Goal: Use online tool/utility: Utilize a website feature to perform a specific function

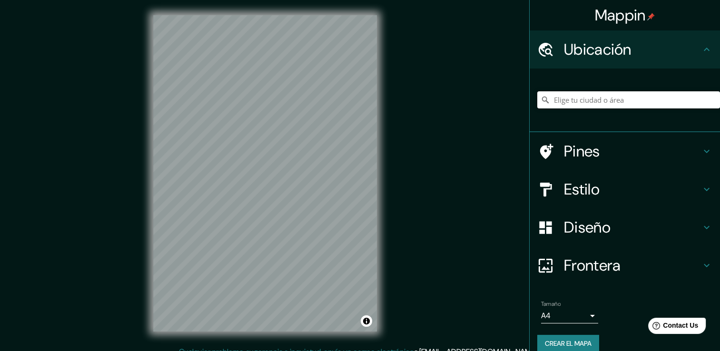
click at [615, 99] on input "Elige tu ciudad o área" at bounding box center [628, 99] width 183 height 17
type input "g"
type input "m"
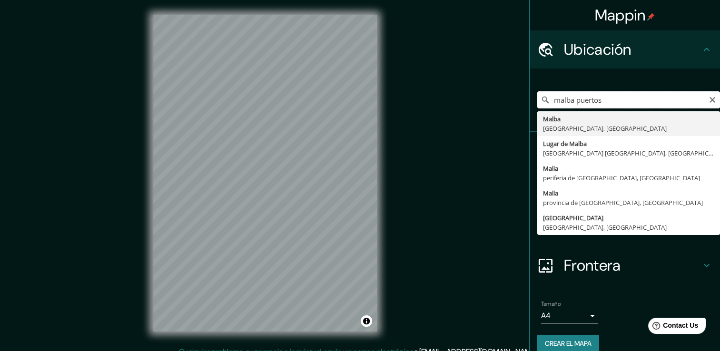
type input "malba puertos"
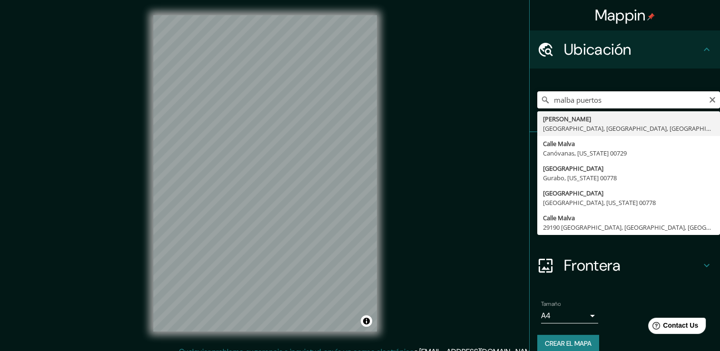
click at [609, 104] on input "malba puertos" at bounding box center [628, 99] width 183 height 17
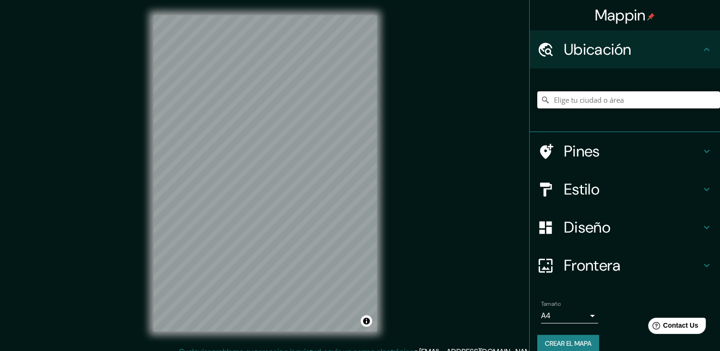
click at [569, 98] on input "Elige tu ciudad o área" at bounding box center [628, 99] width 183 height 17
paste input "-34.343070547928086, -58.722925451052305"
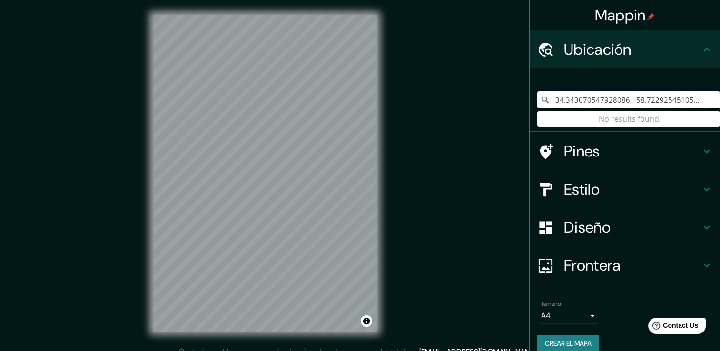
type input "-34.343070547928086, -58.722925451052305"
click at [608, 39] on div "Ubicación" at bounding box center [624, 49] width 190 height 38
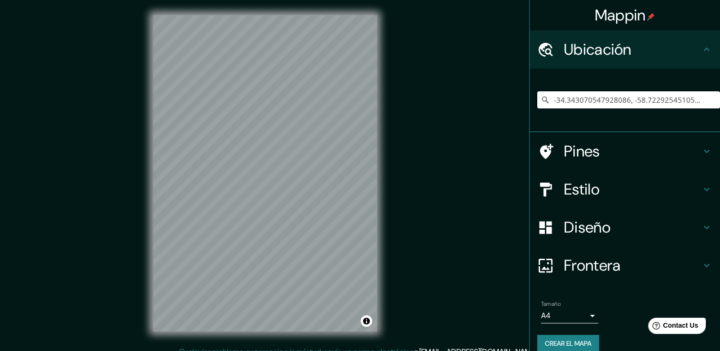
click at [643, 53] on h4 "Ubicación" at bounding box center [632, 49] width 137 height 19
click at [646, 90] on div "-34.343070547928086, -58.722925451052305 No se han encontrado resultados" at bounding box center [628, 100] width 183 height 48
click at [647, 99] on input "-34.343070547928086, -58.722925451052305" at bounding box center [628, 99] width 183 height 17
click at [597, 96] on input "-34.343070547928086, -58.722925451052305" at bounding box center [628, 99] width 183 height 17
click at [597, 97] on input "-34.343070547928086, -58.722925451052305" at bounding box center [628, 99] width 183 height 17
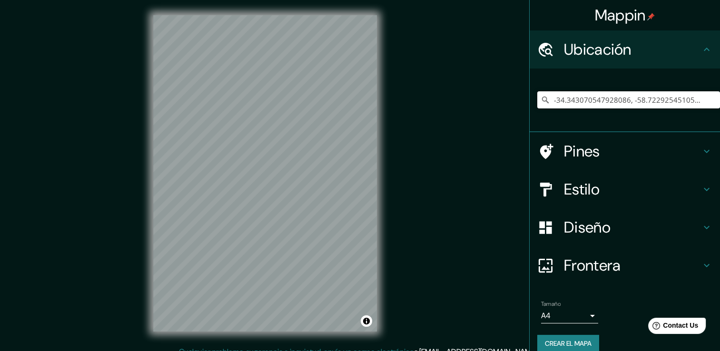
click at [597, 97] on input "-34.343070547928086, -58.722925451052305" at bounding box center [628, 99] width 183 height 17
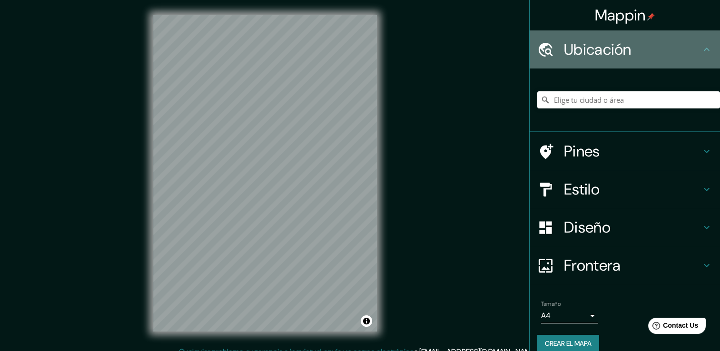
drag, startPoint x: 605, startPoint y: 56, endPoint x: 609, endPoint y: 52, distance: 5.7
click at [607, 56] on h4 "Ubicación" at bounding box center [632, 49] width 137 height 19
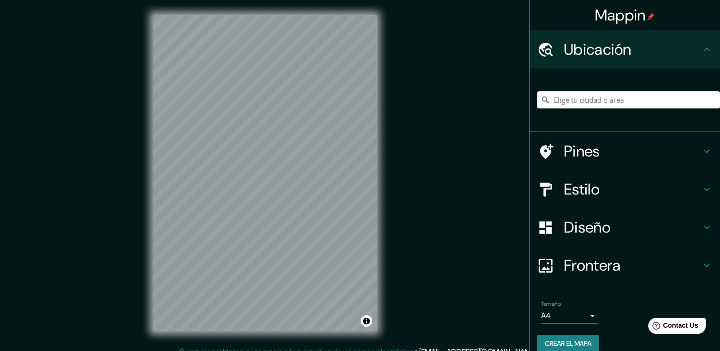
click at [603, 124] on div at bounding box center [624, 101] width 190 height 64
click at [590, 104] on input "Elige tu ciudad o área" at bounding box center [628, 99] width 183 height 17
paste input "-34.343070547928086, -58.722925451052305"
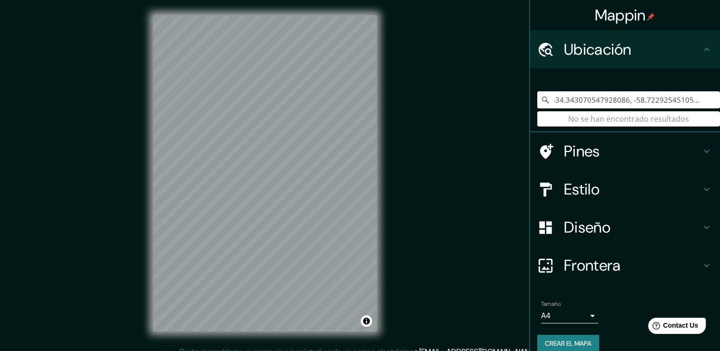
type input "-34.343070547928086, -58.722925451052305"
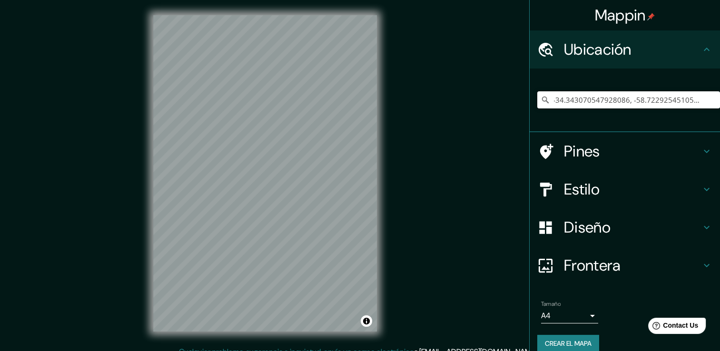
scroll to position [0, 0]
click at [704, 96] on input "-34.343070547928086, -58.722925451052305" at bounding box center [628, 99] width 183 height 17
click at [696, 102] on input "-34.343070547928086, -58.722925451052305" at bounding box center [628, 99] width 183 height 17
click at [695, 102] on input "-34.343070547928086, -58.722925451052305" at bounding box center [628, 99] width 183 height 17
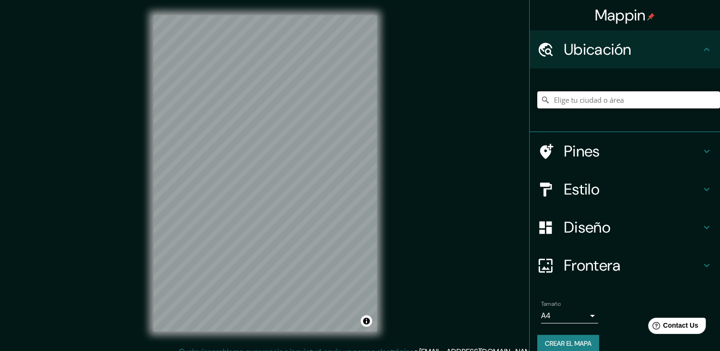
paste input "Alisal, Puertos, [STREET_ADDRESS]"
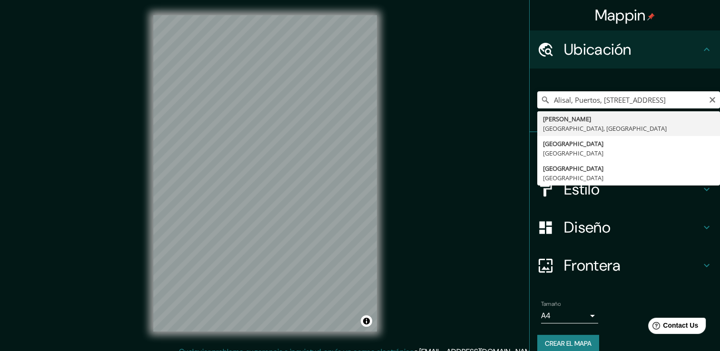
type input "Belén de Escobar, [GEOGRAPHIC_DATA], [GEOGRAPHIC_DATA]"
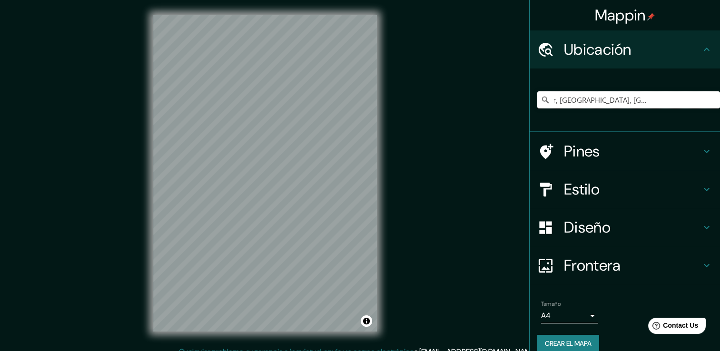
scroll to position [0, 0]
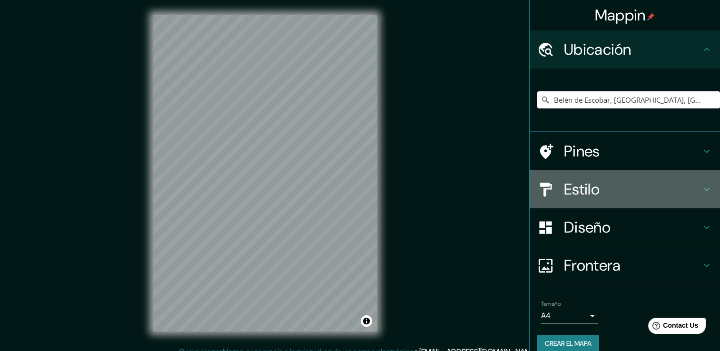
click at [596, 205] on div "Estilo" at bounding box center [624, 189] width 190 height 38
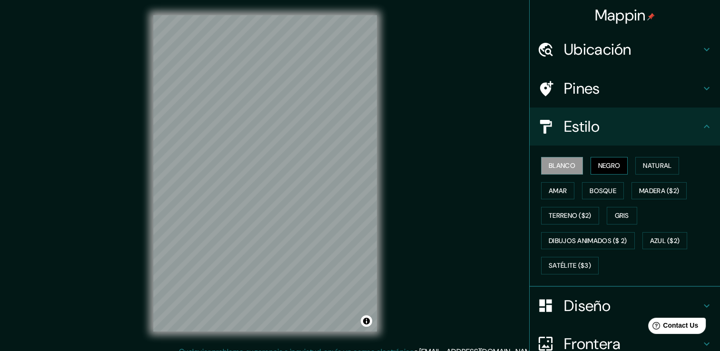
click at [608, 168] on font "Negro" at bounding box center [609, 166] width 22 height 12
click at [647, 166] on font "Natural" at bounding box center [657, 166] width 29 height 12
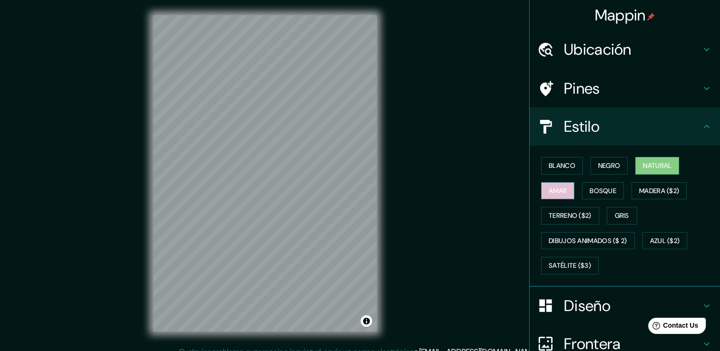
click at [549, 188] on font "Amar" at bounding box center [558, 191] width 18 height 12
click at [589, 189] on font "Bosque" at bounding box center [602, 191] width 27 height 12
click at [643, 165] on font "Natural" at bounding box center [657, 166] width 29 height 12
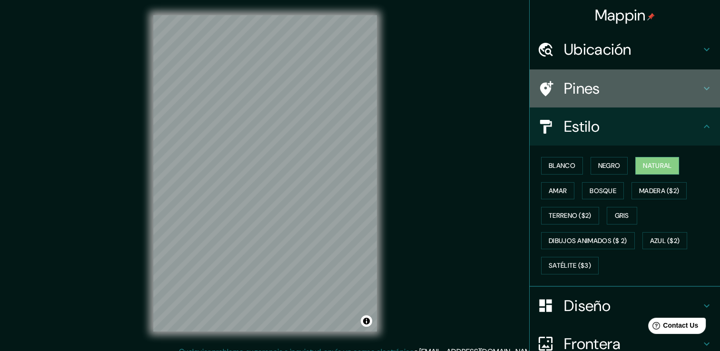
click at [613, 91] on h4 "Pines" at bounding box center [632, 88] width 137 height 19
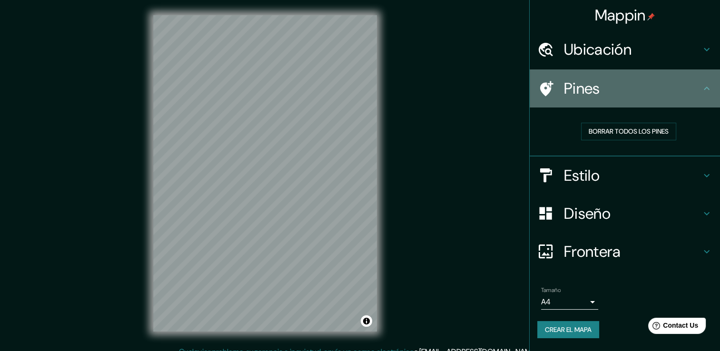
click at [539, 86] on icon at bounding box center [545, 88] width 17 height 17
